Goal: Transaction & Acquisition: Purchase product/service

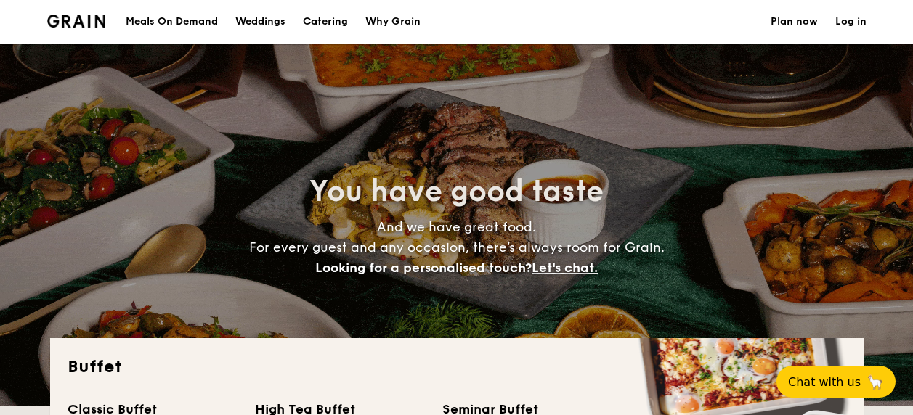
select select
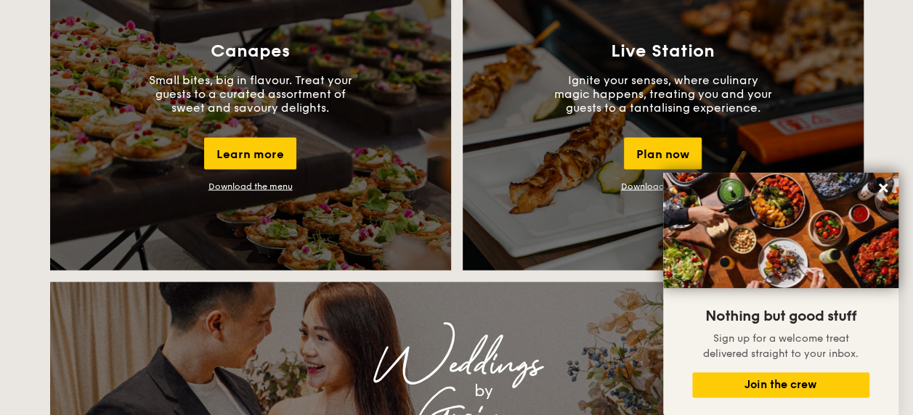
scroll to position [1337, 0]
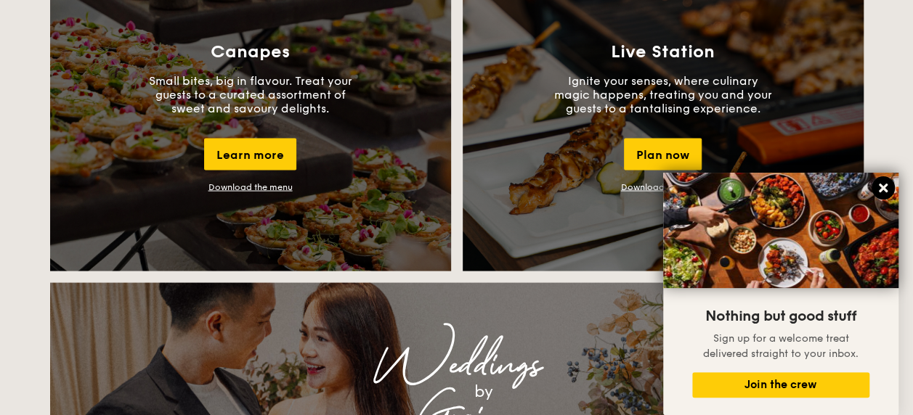
click at [886, 184] on icon at bounding box center [883, 188] width 9 height 9
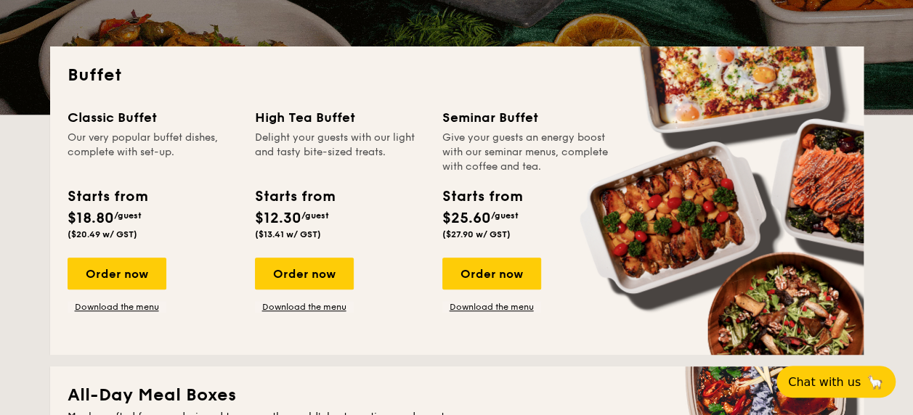
scroll to position [293, 0]
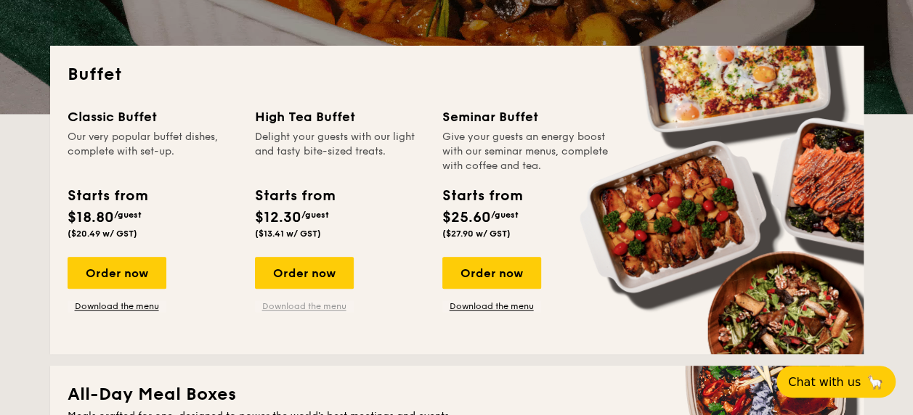
click at [311, 309] on link "Download the menu" at bounding box center [304, 307] width 99 height 12
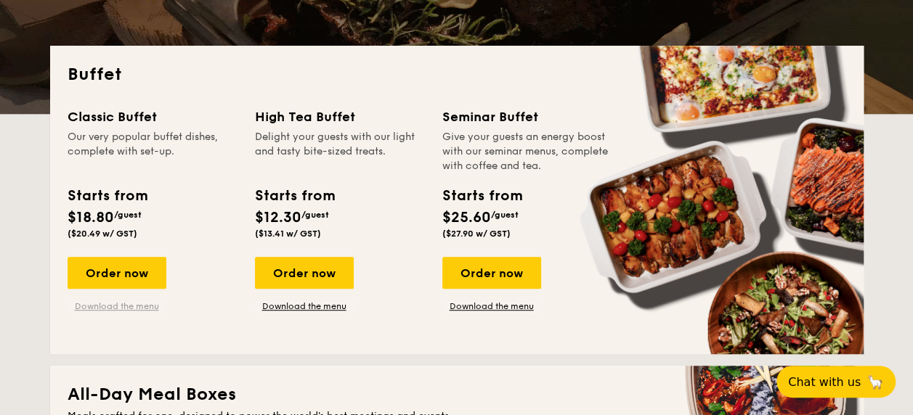
click at [113, 301] on link "Download the menu" at bounding box center [117, 307] width 99 height 12
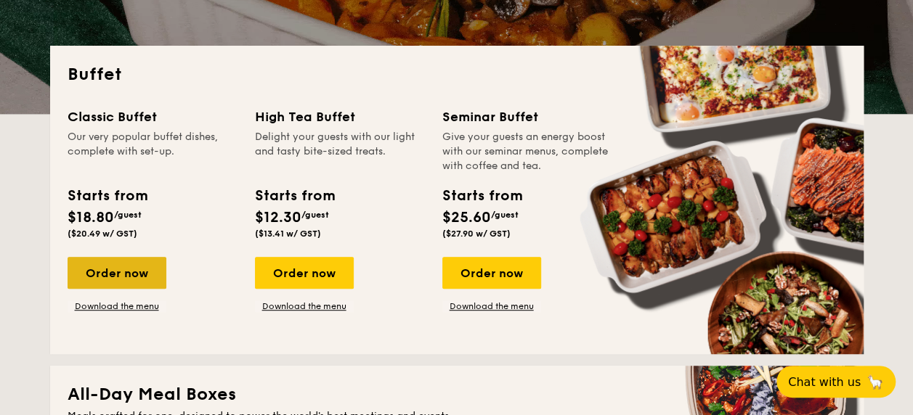
click at [115, 260] on div "Order now" at bounding box center [117, 273] width 99 height 32
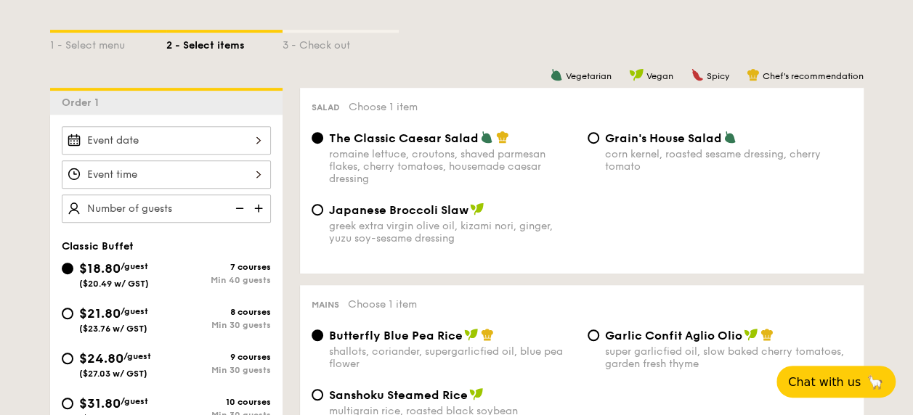
scroll to position [325, 0]
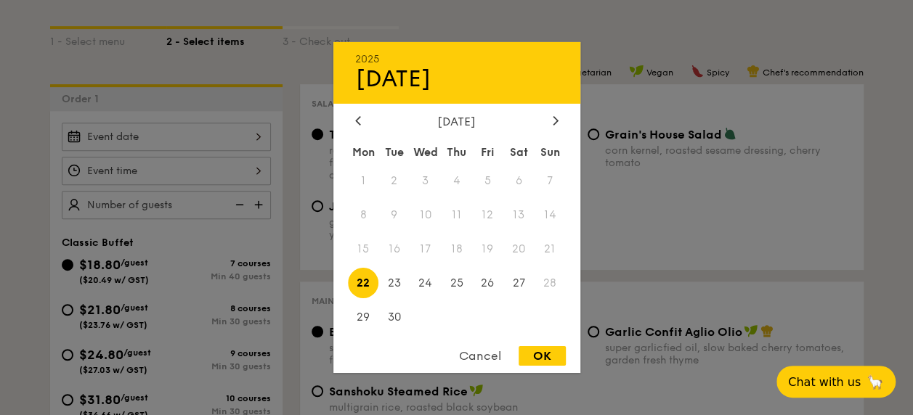
click at [207, 129] on div "2025 Sep [DATE] Tue Wed Thu Fri Sat Sun 1 2 3 4 5 6 7 8 9 10 11 12 13 14 15 16 …" at bounding box center [166, 137] width 209 height 28
click at [558, 115] on icon at bounding box center [556, 119] width 6 height 9
click at [520, 282] on span "25" at bounding box center [518, 282] width 31 height 31
click at [536, 358] on div "OK" at bounding box center [542, 356] width 47 height 20
type input "[DATE]"
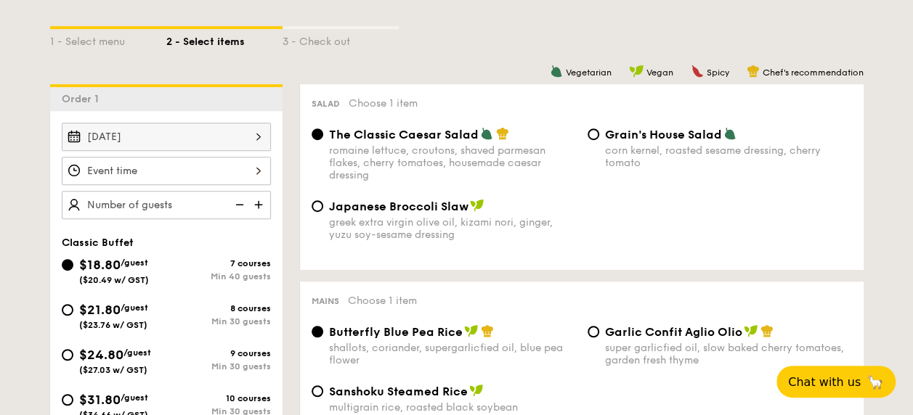
click at [256, 163] on div "12 1 2 3 4 5 6 7 8 9 10 11 00 15 30 45 am pm Cancel OK" at bounding box center [166, 171] width 209 height 28
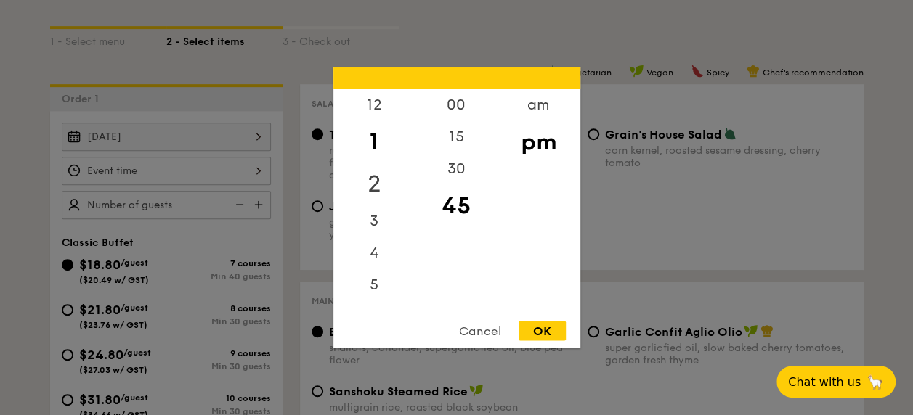
click at [382, 173] on div "2" at bounding box center [374, 184] width 82 height 42
click at [468, 106] on div "00" at bounding box center [456, 110] width 82 height 42
click at [381, 125] on div "1" at bounding box center [374, 142] width 82 height 42
click at [535, 331] on div "OK" at bounding box center [542, 332] width 47 height 20
type input "1:00PM"
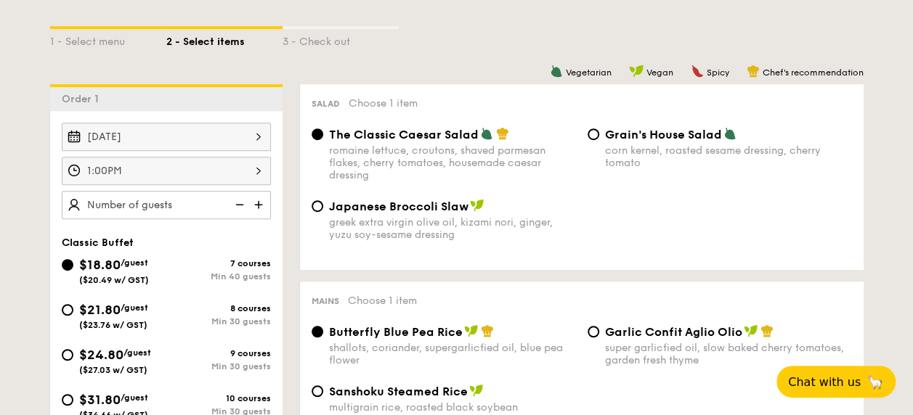
click at [256, 200] on img at bounding box center [260, 205] width 22 height 28
click at [257, 195] on img at bounding box center [260, 205] width 22 height 28
type input "50 guests"
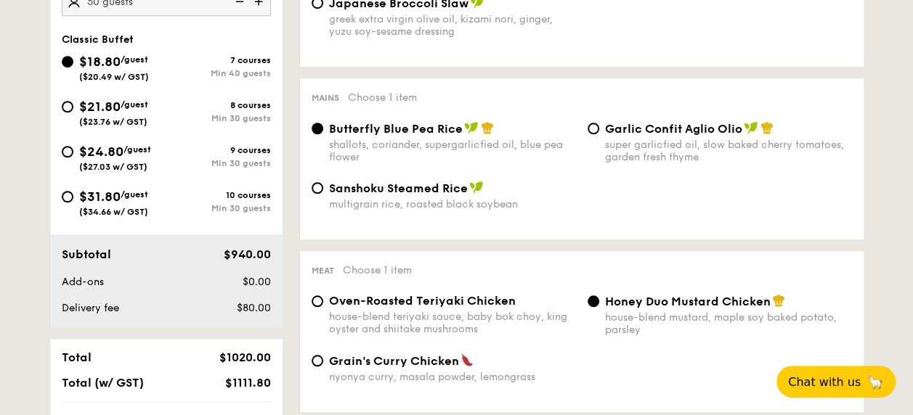
scroll to position [540, 0]
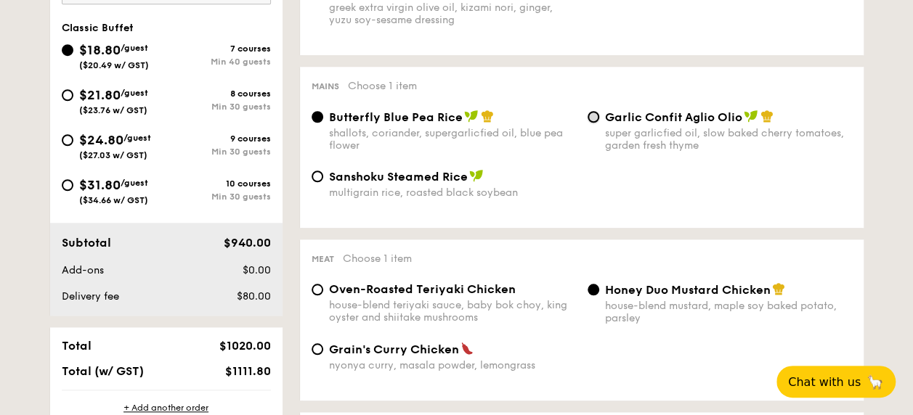
click at [591, 118] on input "Garlic Confit Aglio Olio super garlicfied oil, slow baked cherry tomatoes, gard…" at bounding box center [594, 117] width 12 height 12
radio input "true"
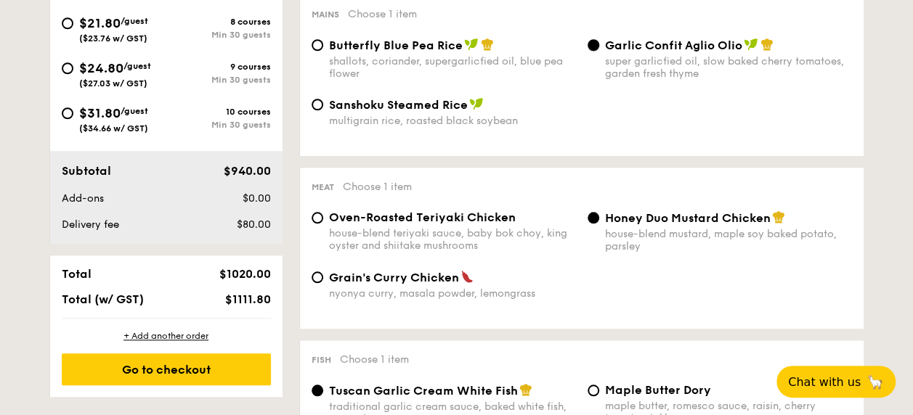
scroll to position [611, 0]
click at [382, 44] on span "Butterfly Blue Pea Rice" at bounding box center [396, 46] width 134 height 14
click at [323, 44] on input "Butterfly Blue Pea Rice shallots, coriander, supergarlicfied oil, blue pea flow…" at bounding box center [318, 46] width 12 height 12
radio input "true"
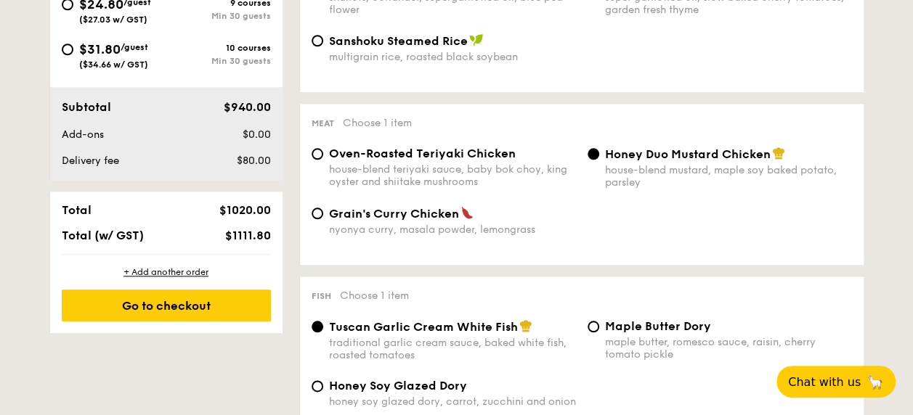
scroll to position [677, 0]
click at [466, 158] on span "Oven-Roasted Teriyaki Chicken" at bounding box center [422, 153] width 187 height 14
click at [323, 158] on input "Oven-Roasted Teriyaki Chicken house-blend teriyaki sauce, baby bok choy, king o…" at bounding box center [318, 153] width 12 height 12
radio input "true"
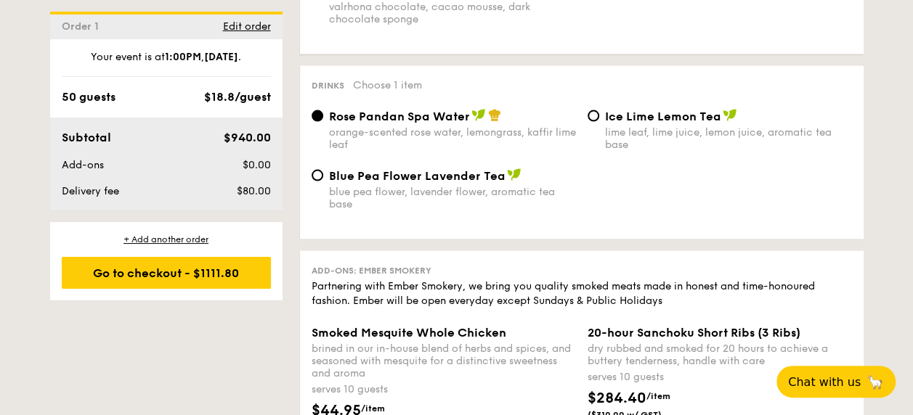
scroll to position [1448, 0]
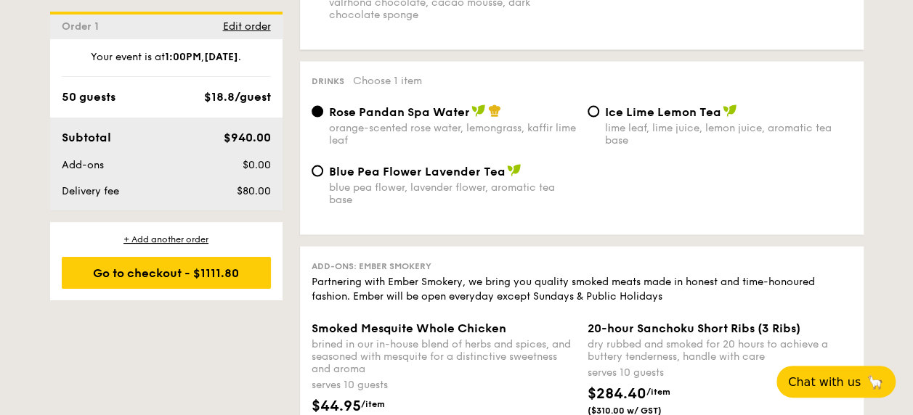
click at [450, 179] on span "Blue Pea Flower Lavender Tea" at bounding box center [417, 172] width 176 height 14
click at [323, 177] on input "Blue Pea Flower Lavender Tea blue pea flower, lavender flower, aromatic tea base" at bounding box center [318, 172] width 12 height 12
radio input "true"
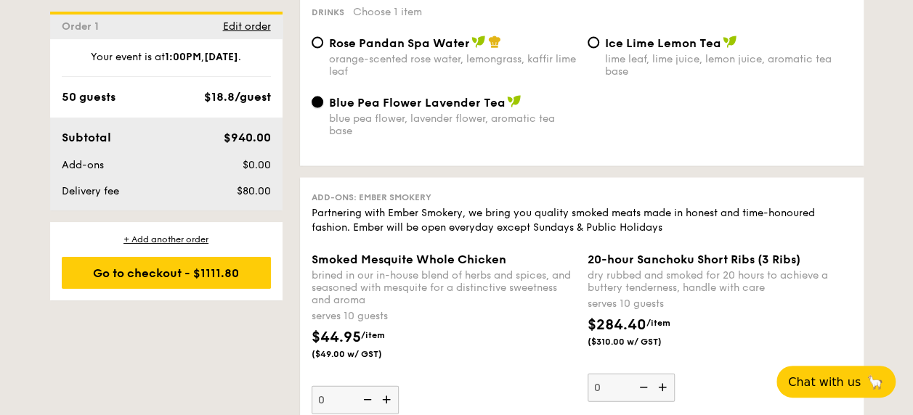
scroll to position [1518, 0]
click at [436, 60] on div "Rose Pandan Spa Water orange-scented rose water, lemongrass, kaffir lime leaf" at bounding box center [452, 56] width 247 height 42
click at [323, 48] on input "Rose Pandan Spa Water orange-scented rose water, lemongrass, kaffir lime leaf" at bounding box center [318, 42] width 12 height 12
radio input "true"
click at [484, 105] on span "Blue Pea Flower Lavender Tea" at bounding box center [417, 102] width 176 height 14
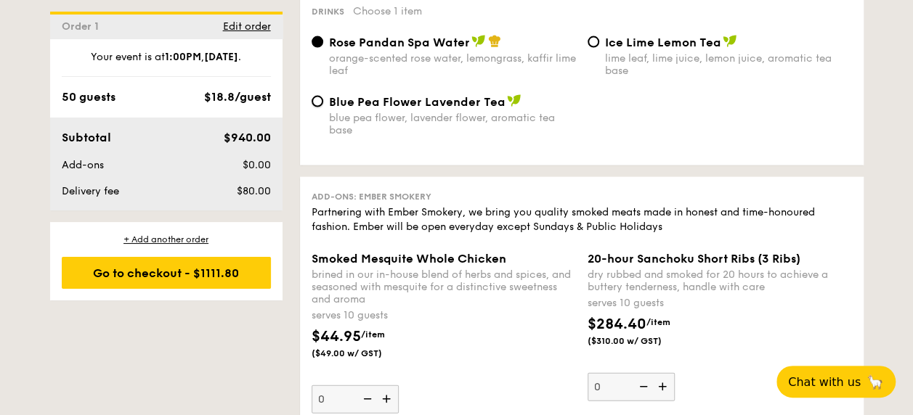
click at [323, 105] on input "Blue Pea Flower Lavender Tea blue pea flower, lavender flower, aromatic tea base" at bounding box center [318, 102] width 12 height 12
radio input "true"
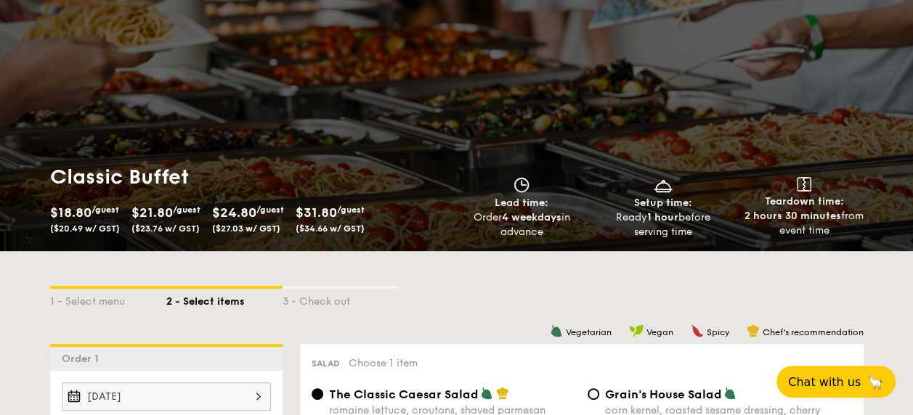
scroll to position [74, 0]
